Goal: Register for event/course

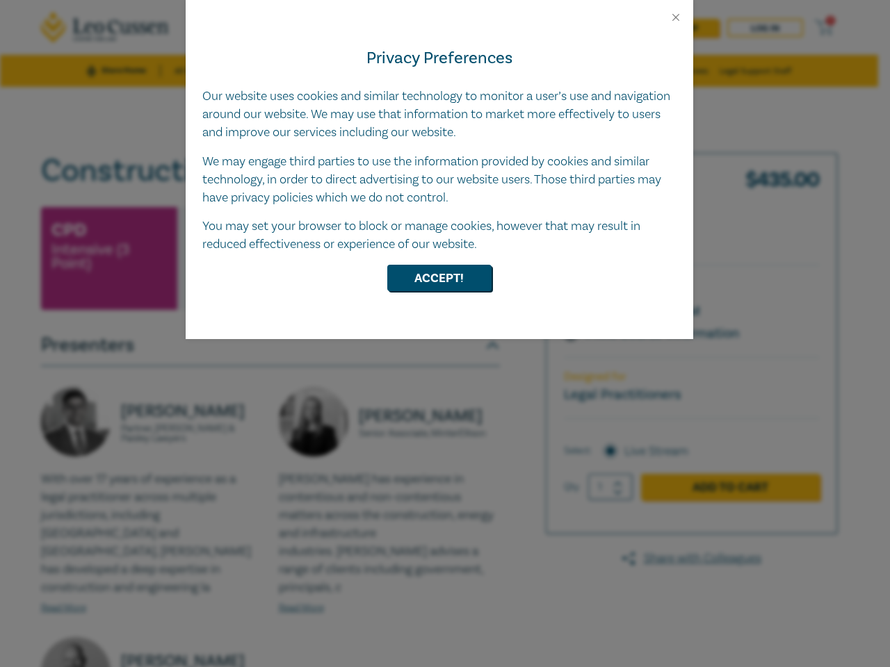
click at [445, 334] on div "Privacy Preferences Our website uses cookies and similar technology to monitor …" at bounding box center [439, 182] width 507 height 316
click at [676, 17] on button "Close" at bounding box center [675, 17] width 13 height 13
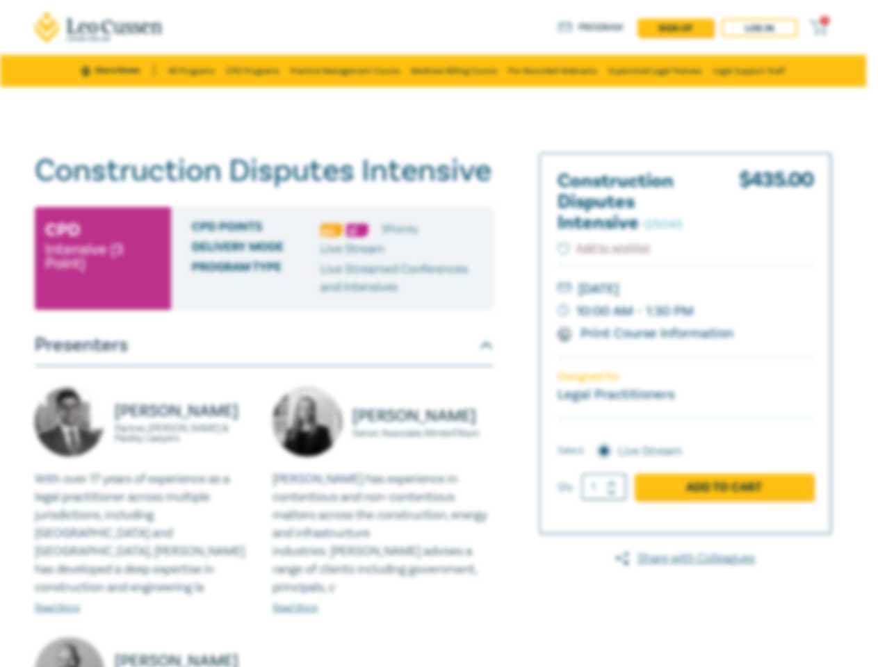
click at [439, 278] on p "Live Streamed Conferences and Intensives" at bounding box center [401, 279] width 163 height 36
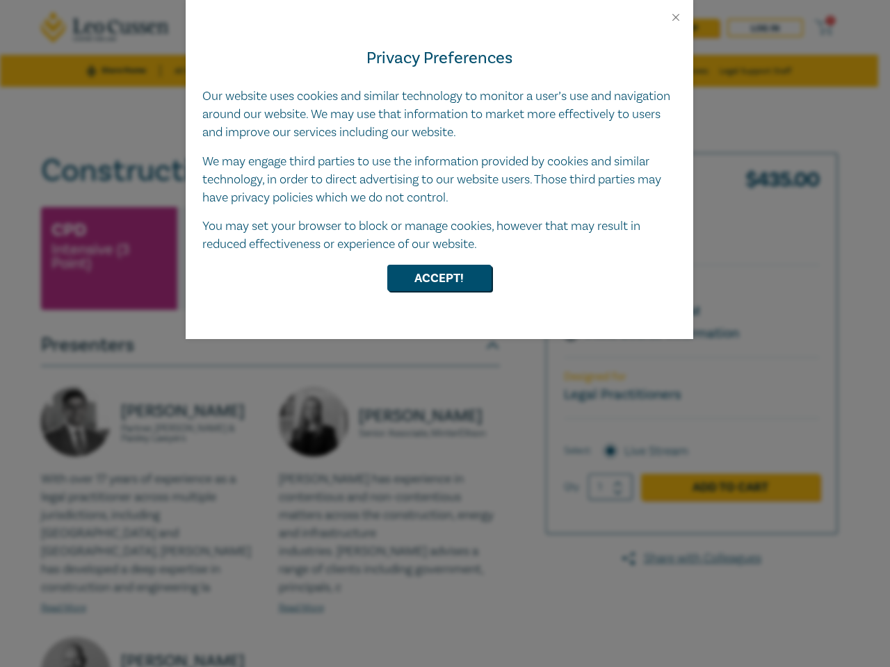
click at [445, 334] on div "Privacy Preferences Our website uses cookies and similar technology to monitor …" at bounding box center [439, 182] width 507 height 316
click at [676, 17] on button "Close" at bounding box center [675, 17] width 13 height 13
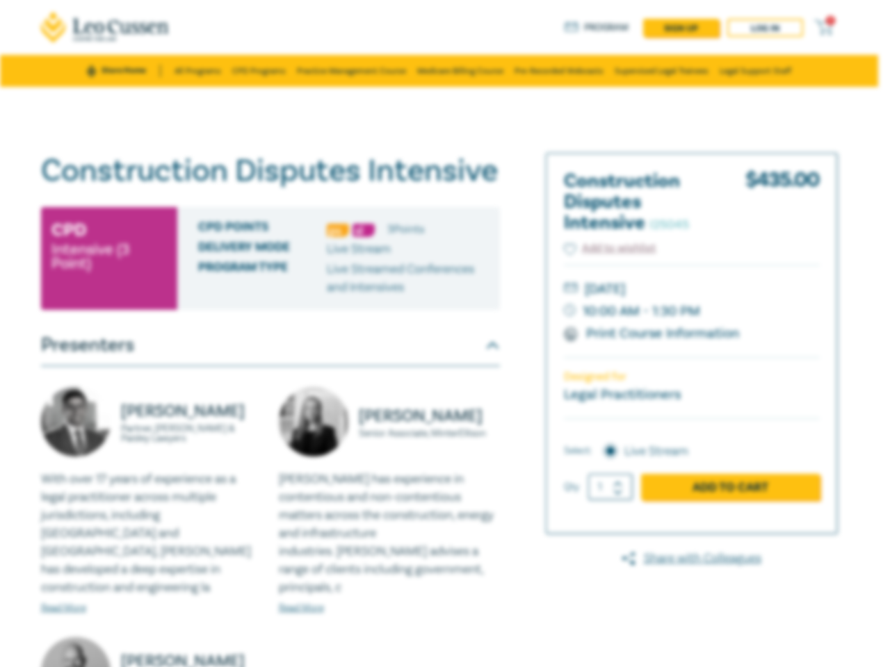
click at [439, 278] on p "Live Streamed Conferences and Intensives" at bounding box center [408, 279] width 163 height 36
